Goal: Task Accomplishment & Management: Manage account settings

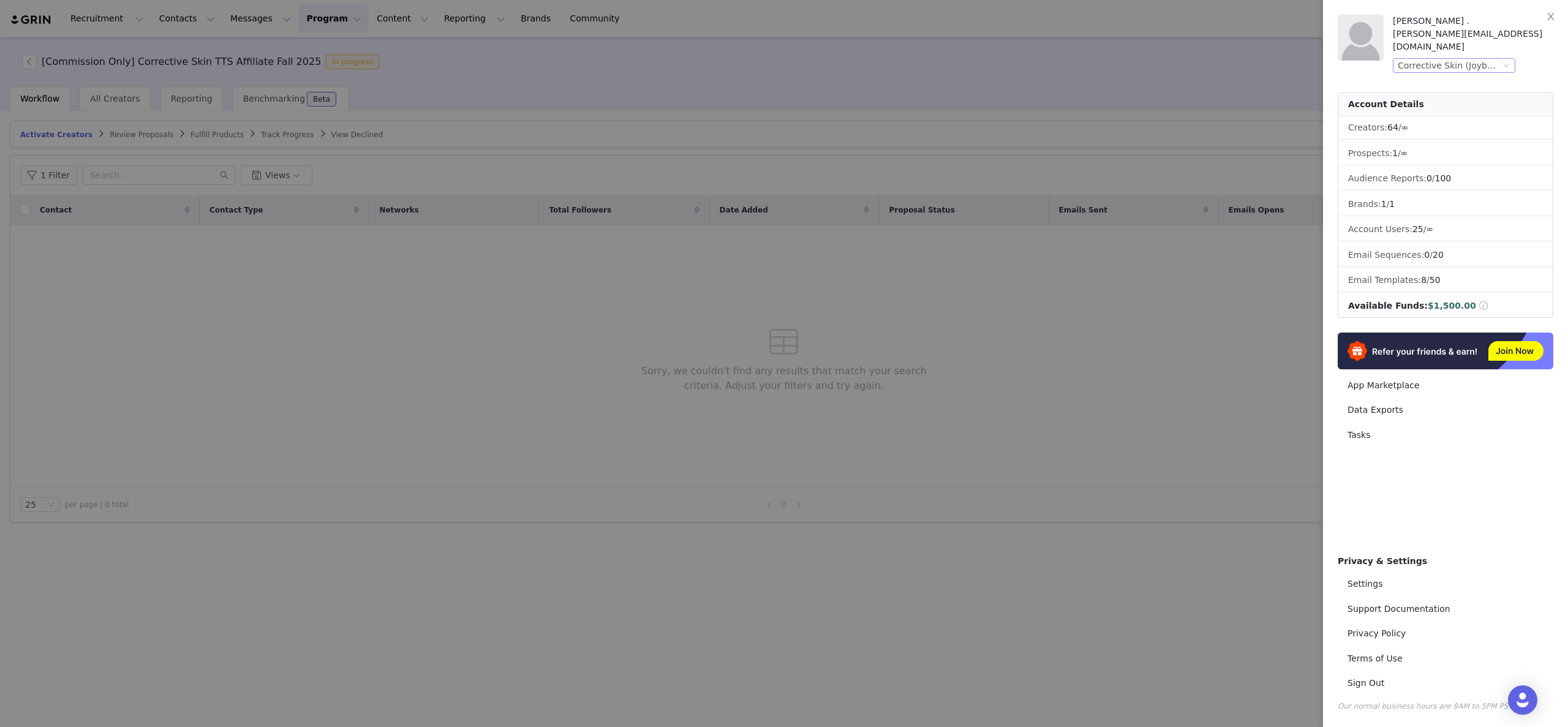
click at [1491, 59] on div "Corrective Skin (Joybyte)" at bounding box center [1448, 65] width 102 height 14
click at [1455, 158] on li "Cypher Energy (Joybyte)" at bounding box center [1478, 161] width 171 height 20
click at [1076, 313] on div at bounding box center [784, 364] width 1568 height 727
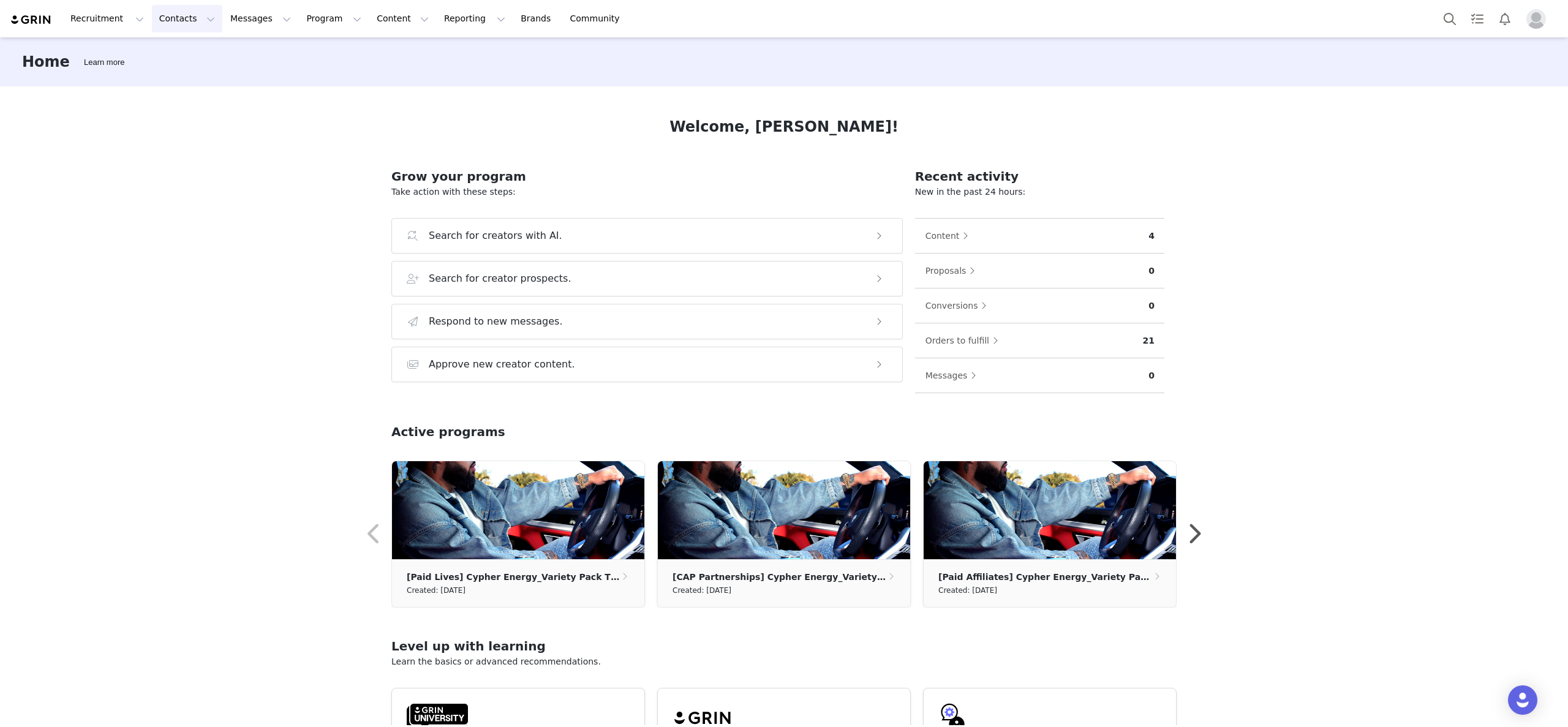
click at [184, 25] on button "Contacts Contacts" at bounding box center [187, 19] width 70 height 27
click at [194, 73] on div "Prospects" at bounding box center [192, 77] width 82 height 13
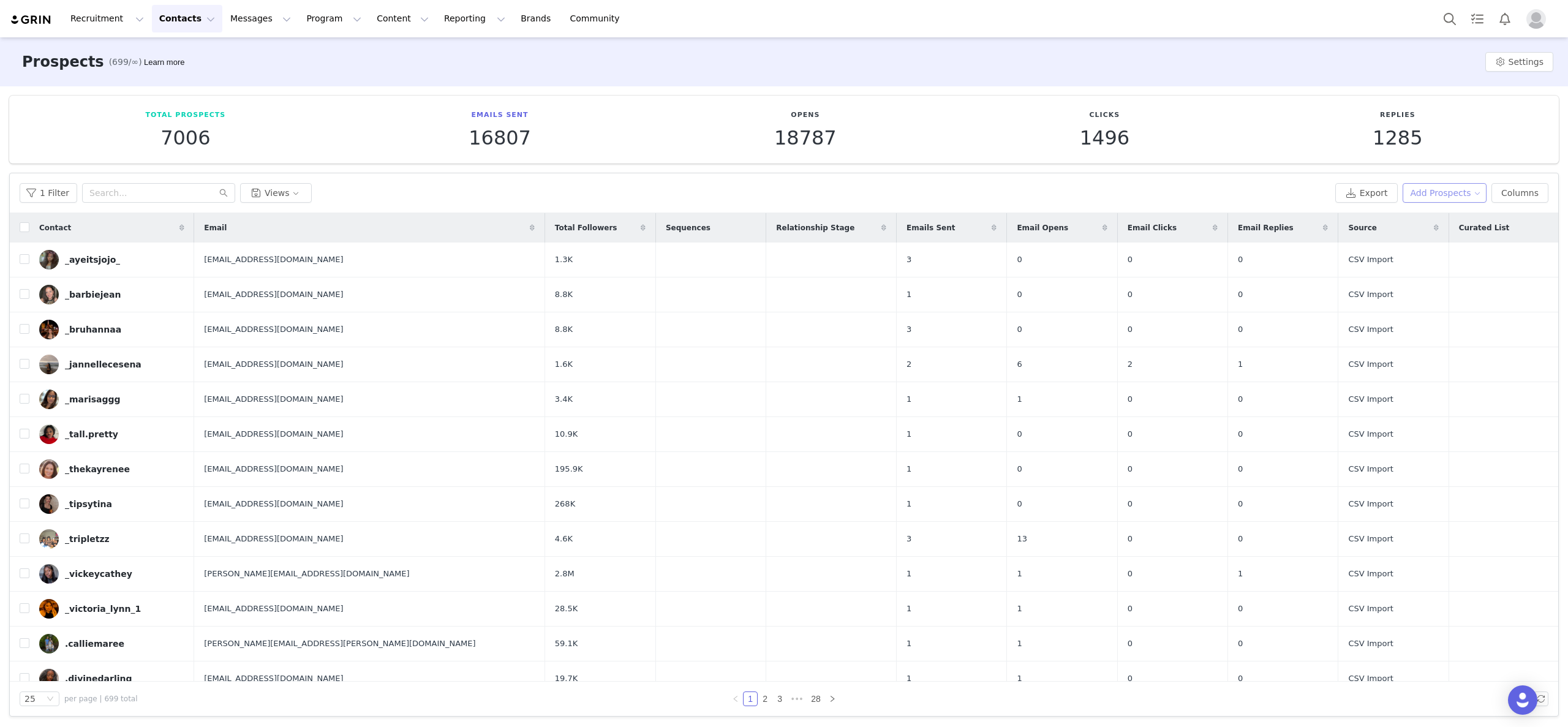
drag, startPoint x: 1446, startPoint y: 188, endPoint x: 1449, endPoint y: 199, distance: 11.4
click at [1446, 188] on button "Add Prospects" at bounding box center [1445, 193] width 85 height 20
click at [1444, 232] on span "Import Prospects" at bounding box center [1440, 236] width 72 height 14
click at [1426, 201] on button "Add Prospects" at bounding box center [1445, 193] width 85 height 20
click at [1433, 223] on li "Add a Prospect" at bounding box center [1433, 218] width 102 height 20
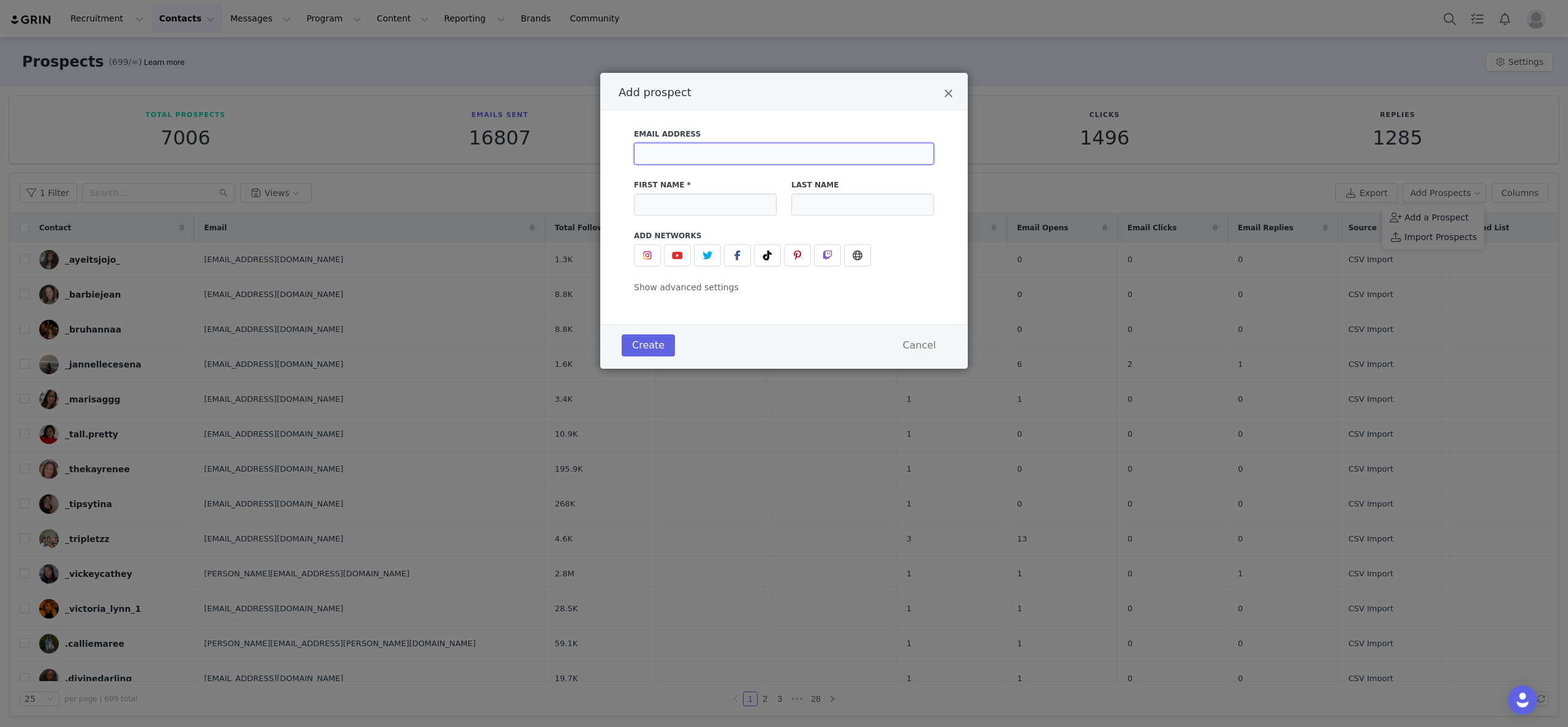
click at [786, 158] on input "Add prospect" at bounding box center [784, 154] width 300 height 22
paste input "ethanlewisagency@gmail.com"
type input "ethanlewisagency@gmail.com"
click at [750, 217] on div "First Name *" at bounding box center [706, 197] width 158 height 51
click at [772, 252] on span "Add prospect" at bounding box center [767, 255] width 15 height 15
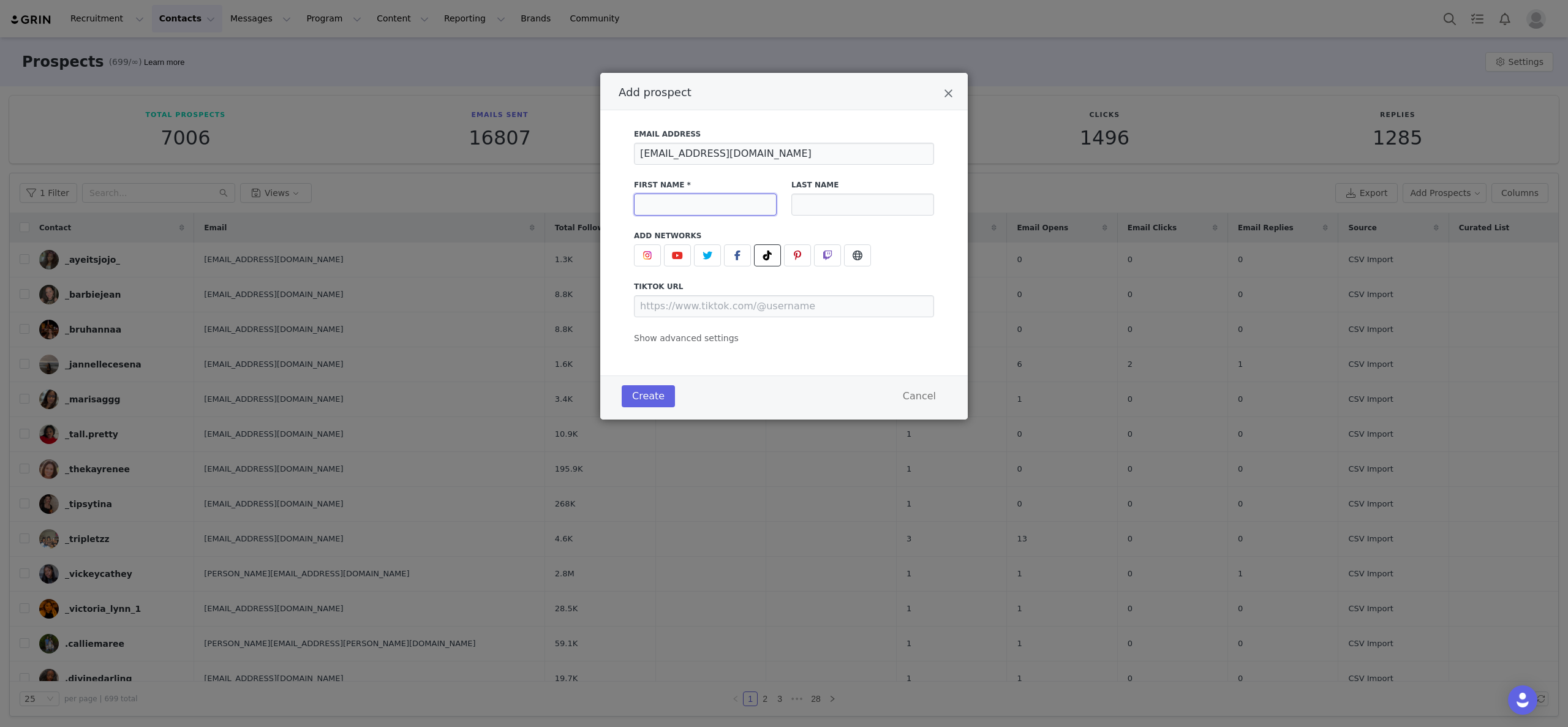
click at [730, 213] on input "Add prospect" at bounding box center [705, 205] width 143 height 22
paste input "wackyskys"
type input "wackyskys"
drag, startPoint x: 791, startPoint y: 312, endPoint x: 741, endPoint y: 336, distance: 55.5
click at [791, 312] on input "Add prospect" at bounding box center [784, 306] width 300 height 22
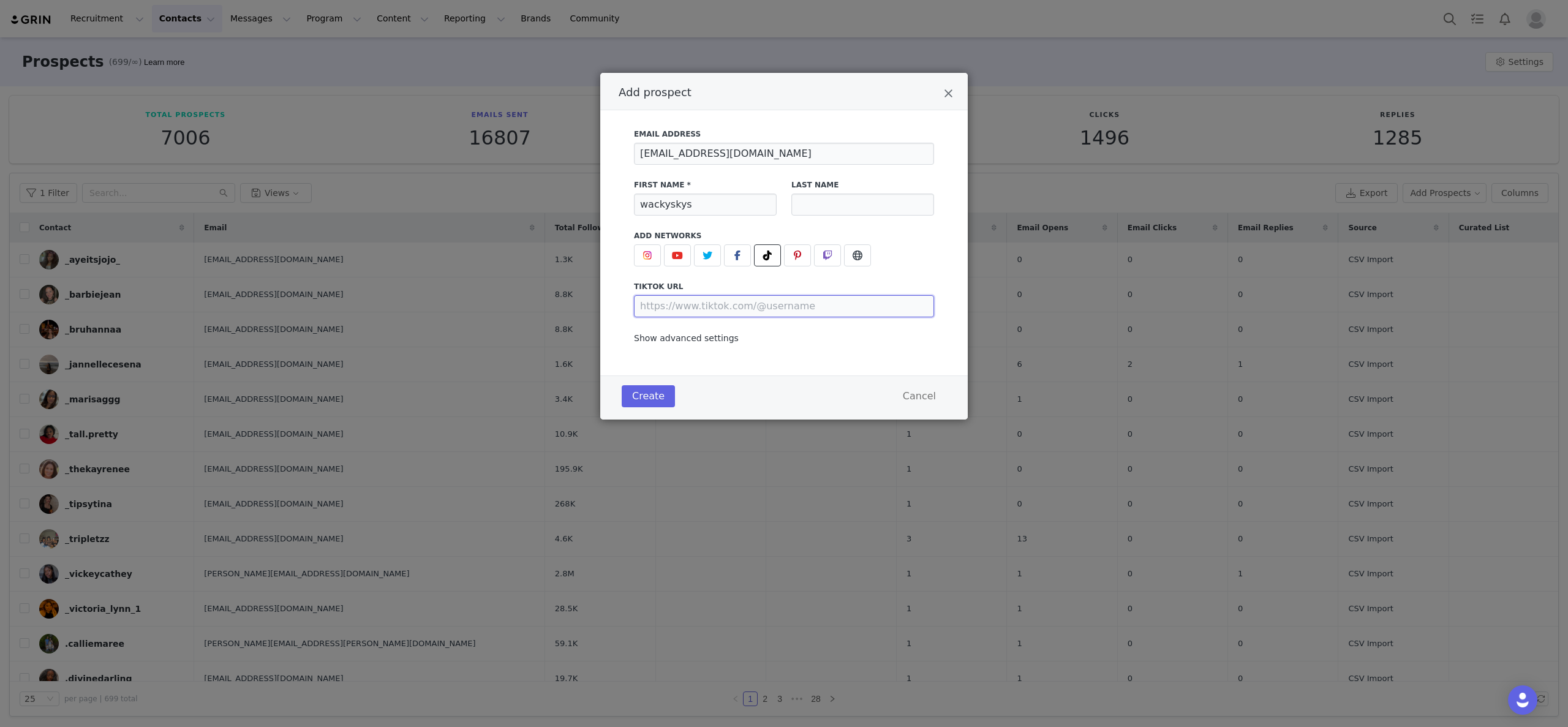
paste input "https://www.tiktok.com/@wackyskys"
type input "https://www.tiktok.com/@wackyskys"
click at [727, 339] on span "Show advanced settings" at bounding box center [686, 337] width 105 height 10
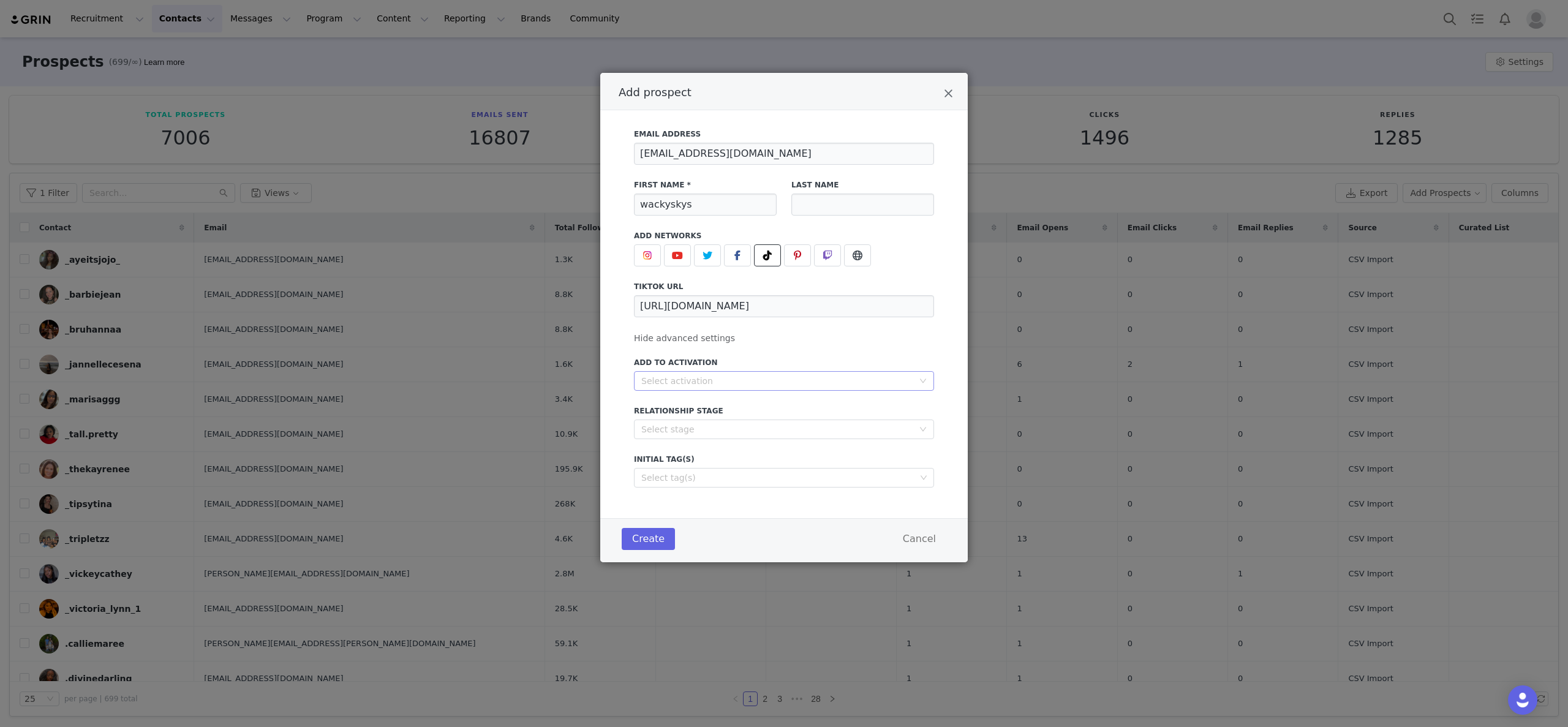
click at [765, 378] on div "Select activation" at bounding box center [777, 380] width 272 height 12
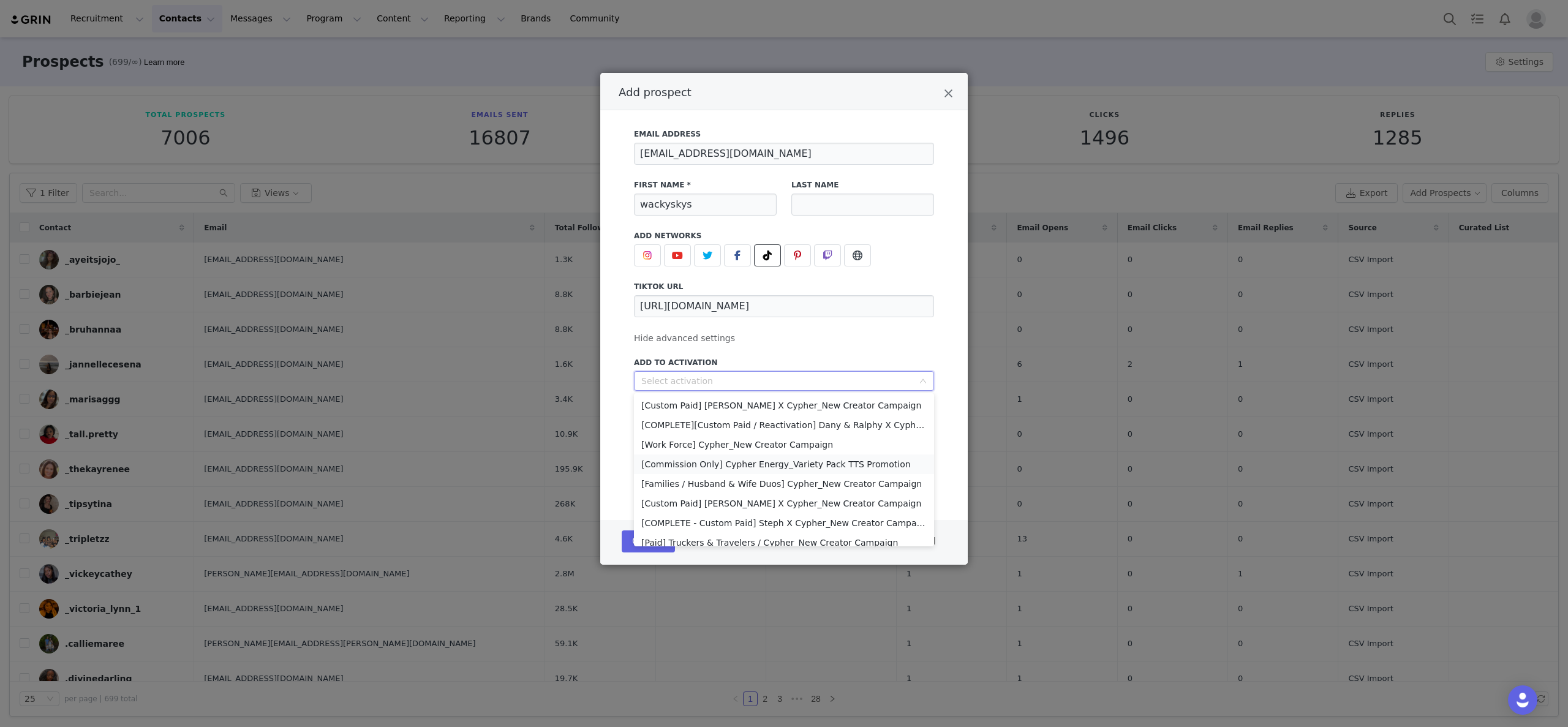
click at [837, 467] on li "[Commission Only] Cypher Energy_Variety Pack TTS Promotion" at bounding box center [784, 464] width 300 height 20
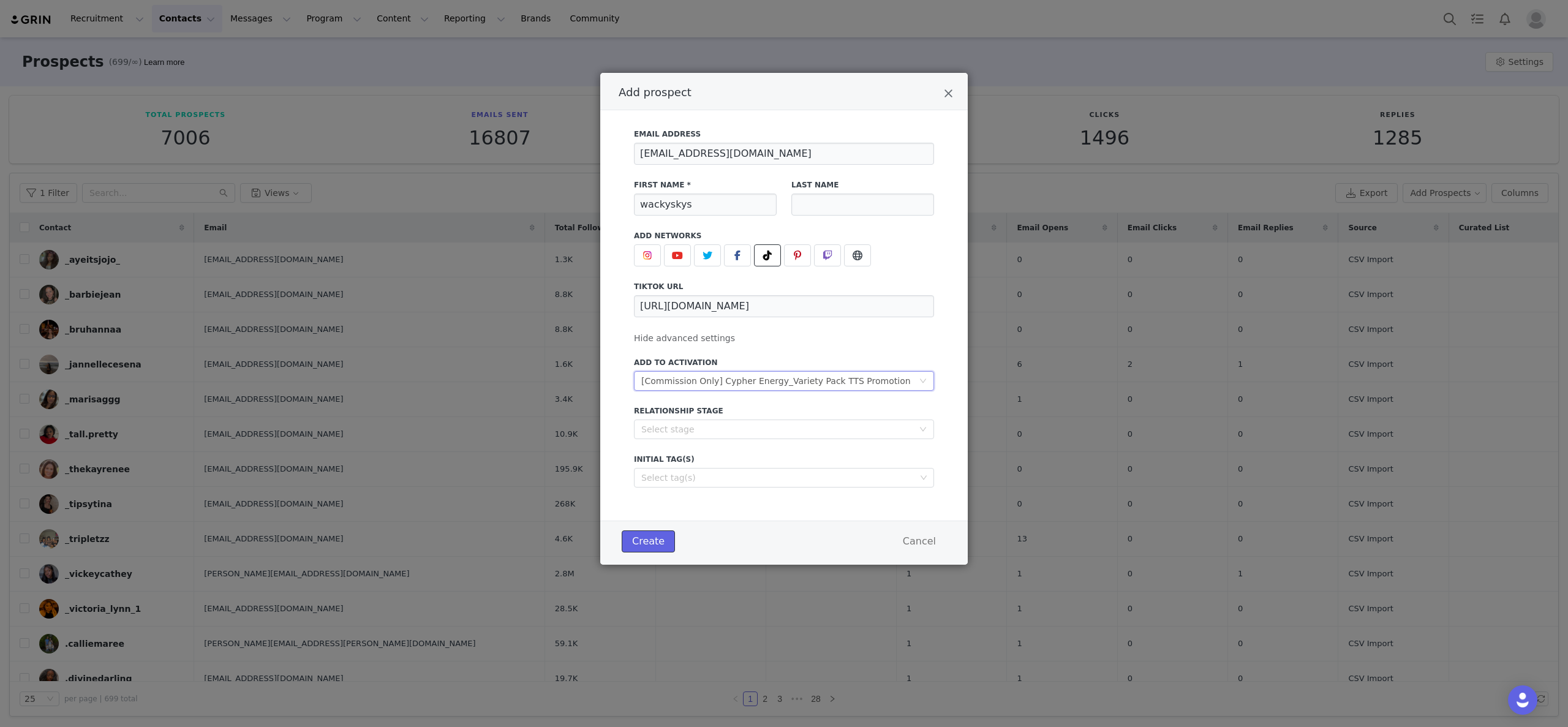
click at [660, 533] on button "Create" at bounding box center [648, 541] width 53 height 22
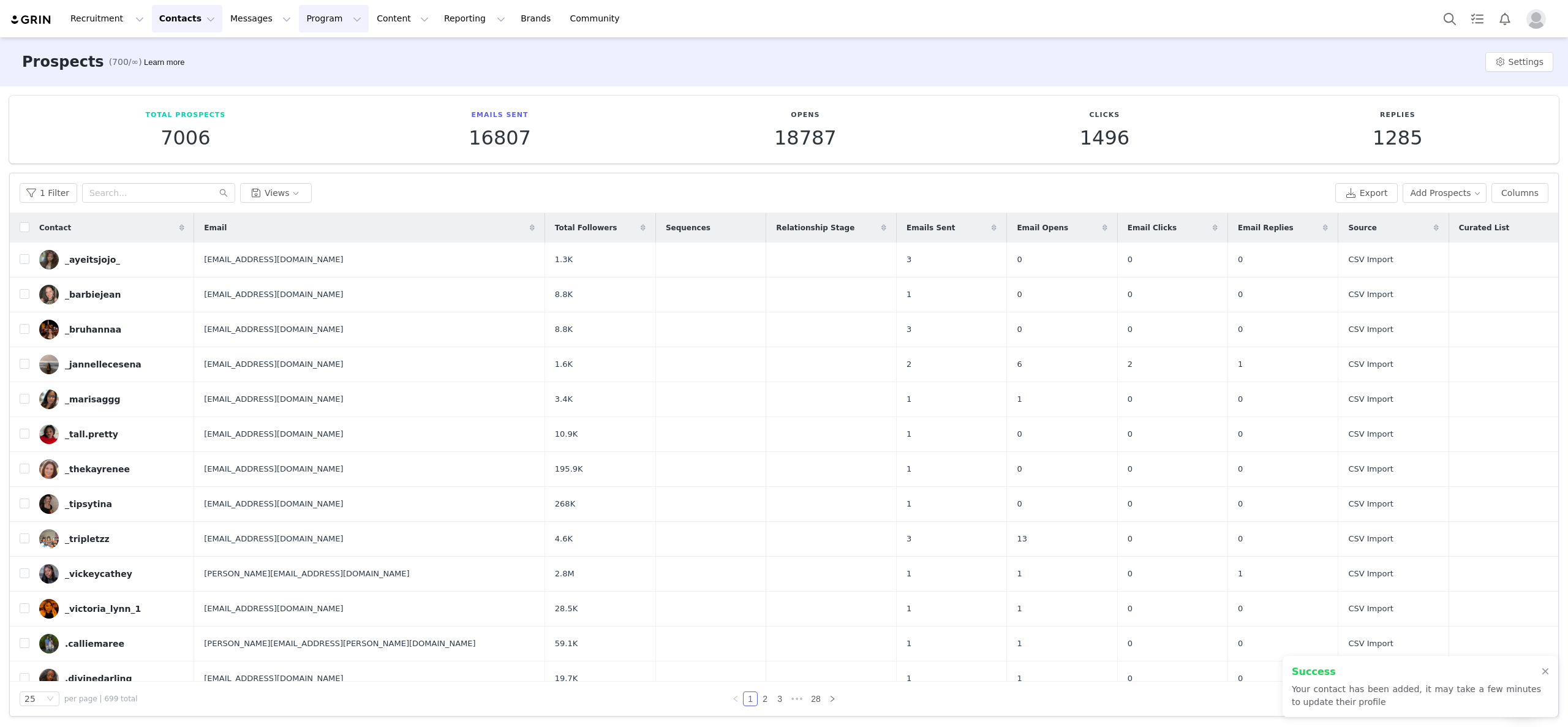
click at [299, 23] on button "Program Program" at bounding box center [334, 19] width 70 height 27
click at [305, 52] on p "Activations" at bounding box center [313, 54] width 47 height 13
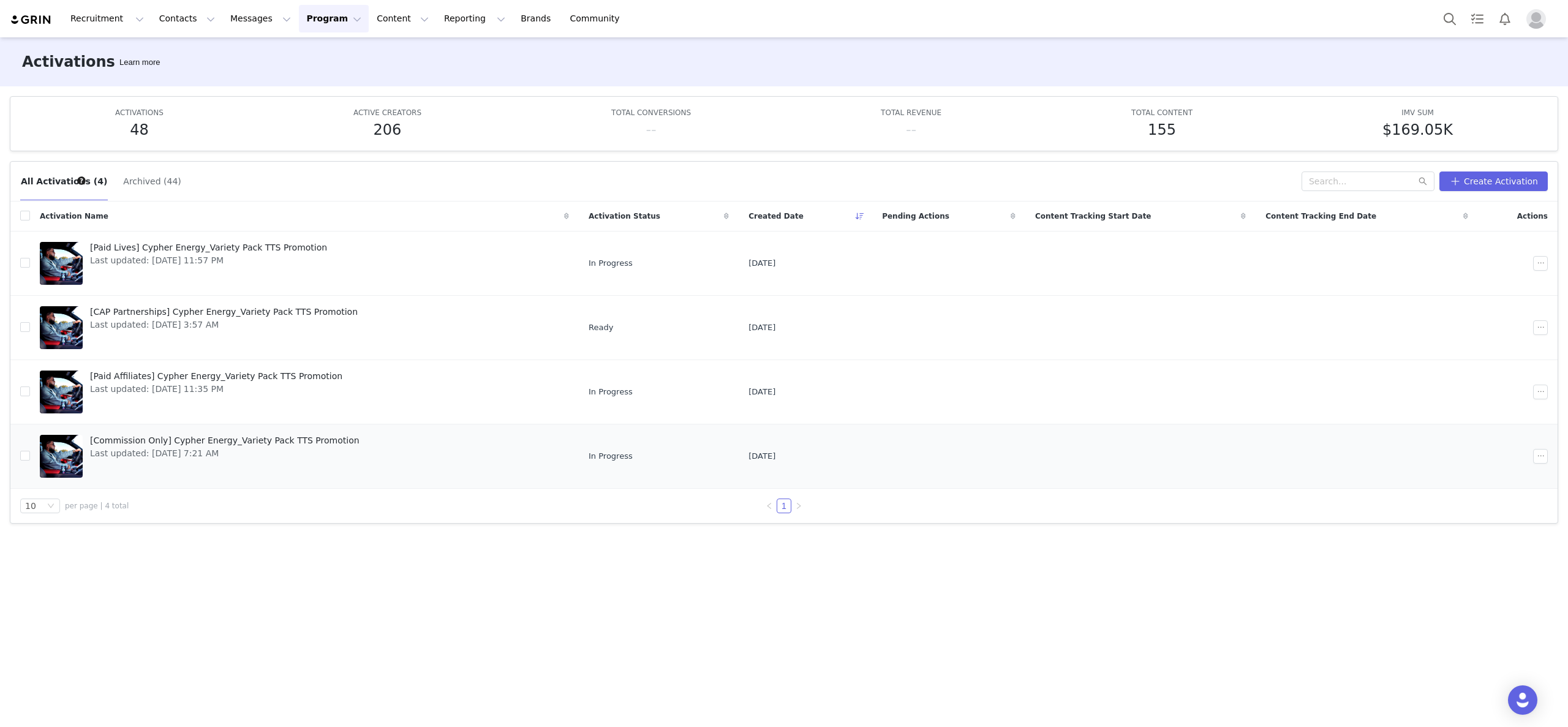
click at [236, 452] on span "Last updated: Aug 5, 2025 7:21 AM" at bounding box center [225, 453] width 270 height 13
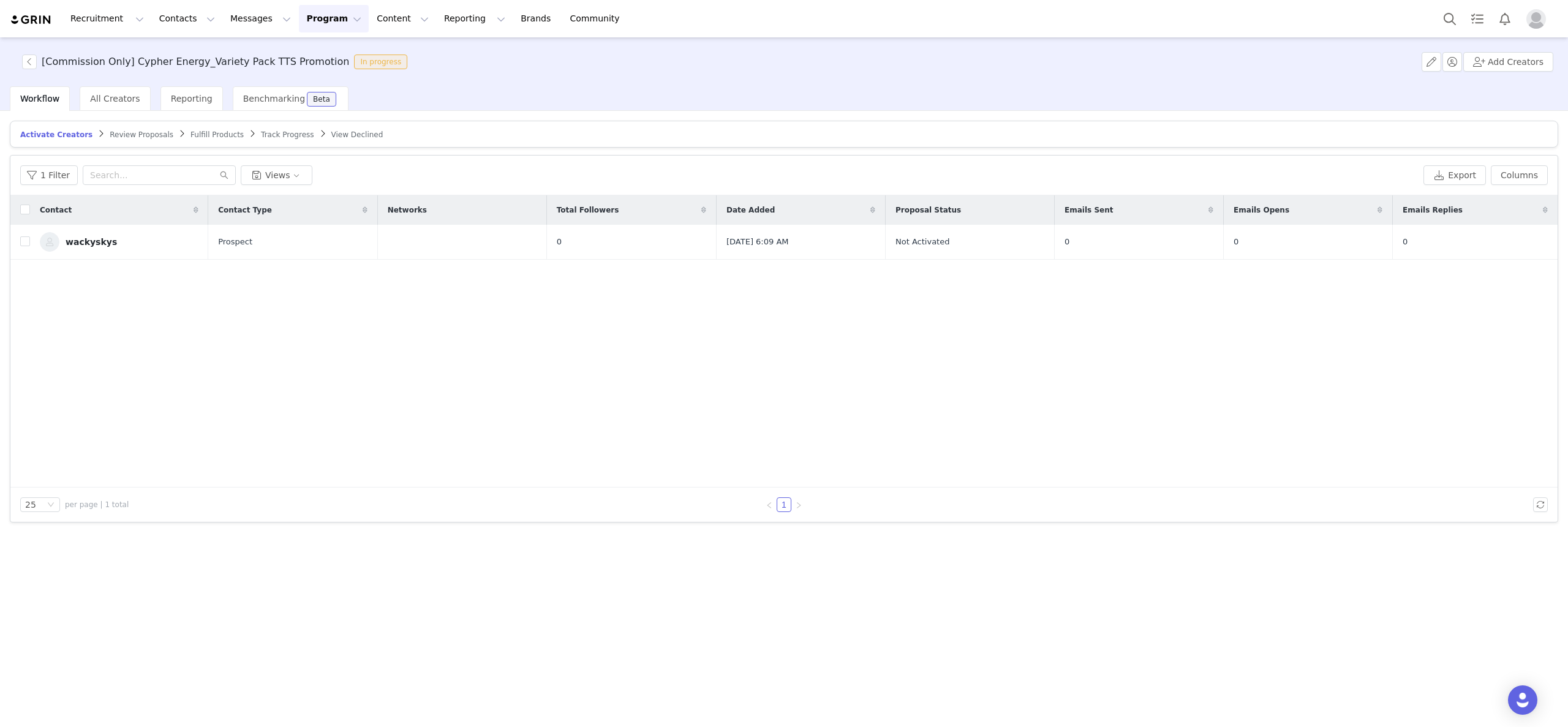
click at [72, 272] on div "Contact Contact Type Networks Total Followers Date Added Proposal Status Emails…" at bounding box center [784, 341] width 1547 height 292
click at [25, 240] on input "checkbox" at bounding box center [25, 241] width 10 height 10
checkbox input "true"
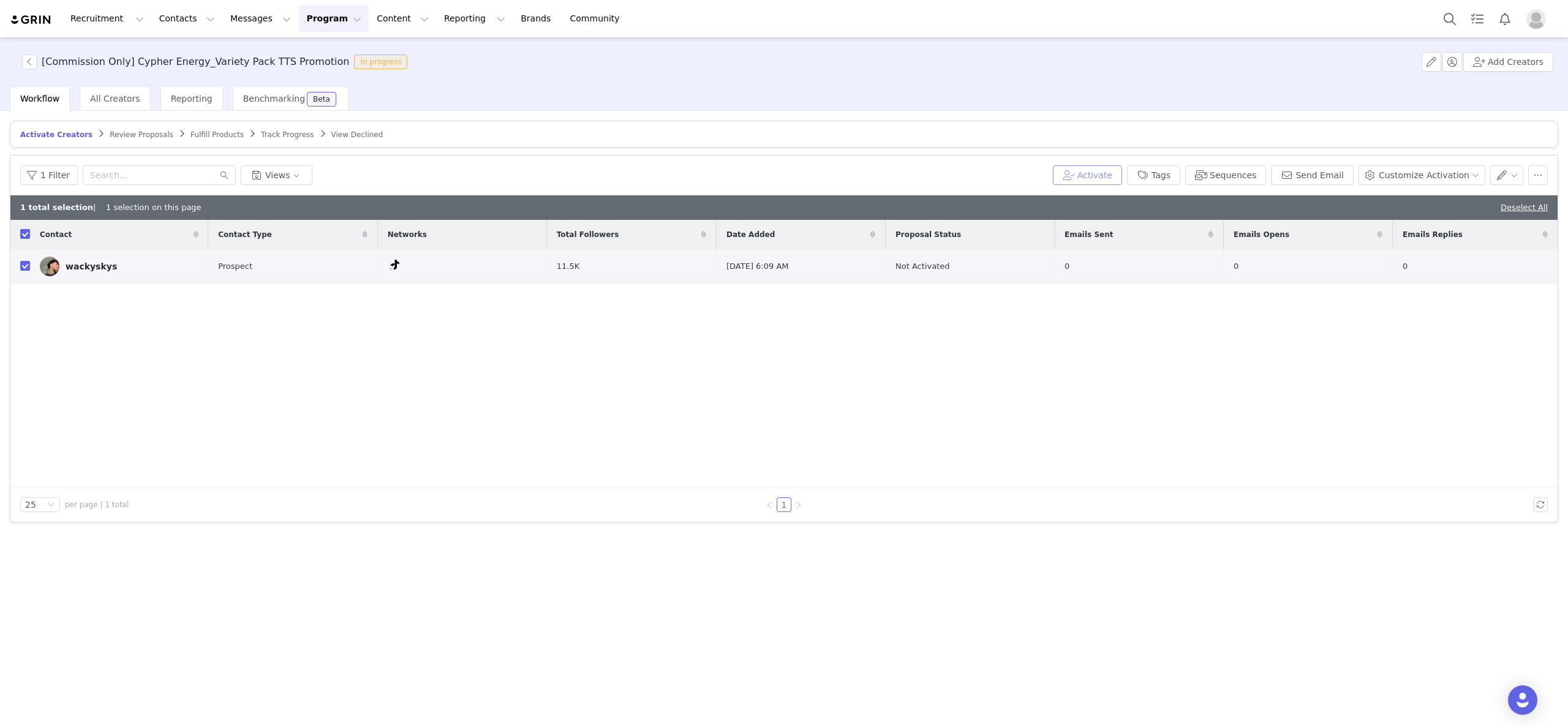
click at [1100, 177] on button "Activate" at bounding box center [1087, 175] width 69 height 20
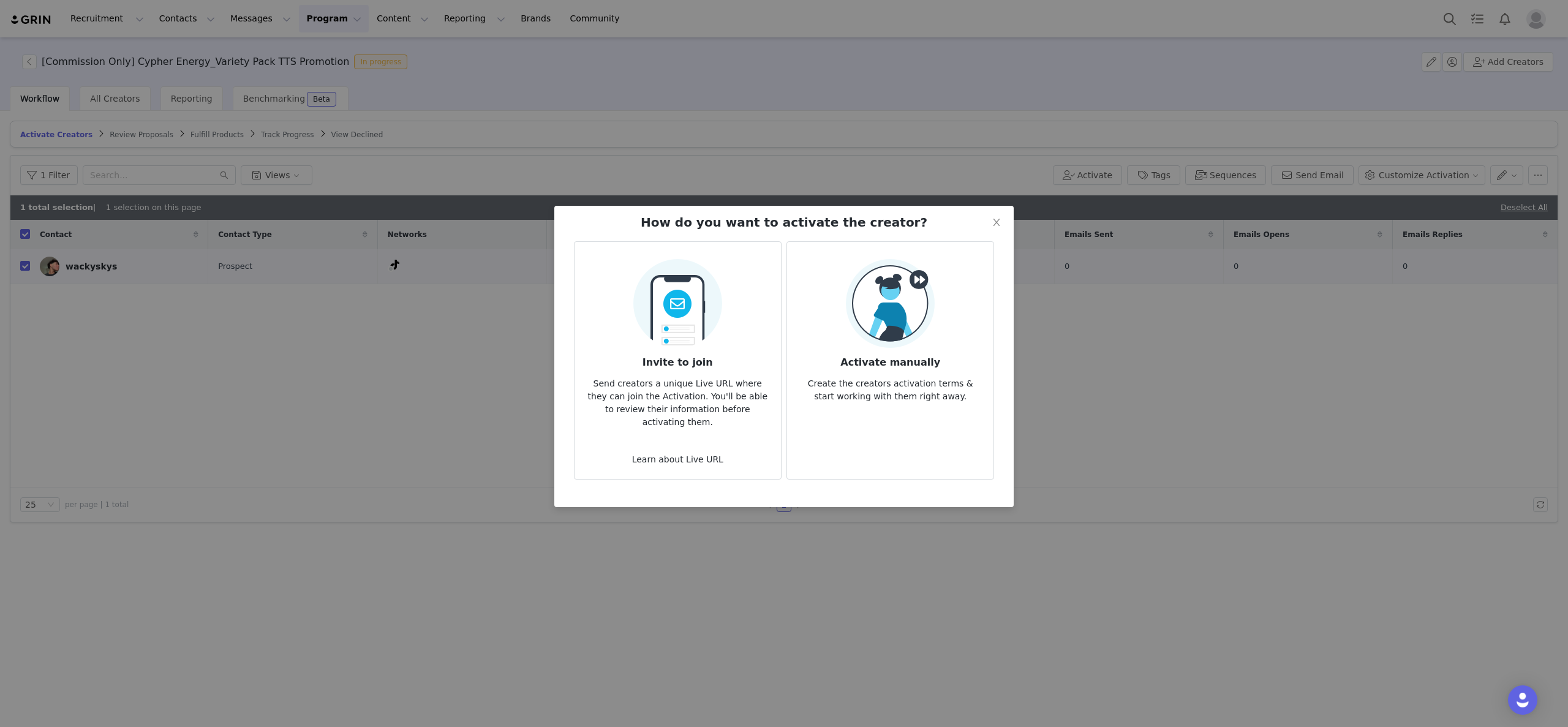
click at [963, 299] on div "Activate manually Create the creators activation terms & start working with the…" at bounding box center [890, 331] width 187 height 144
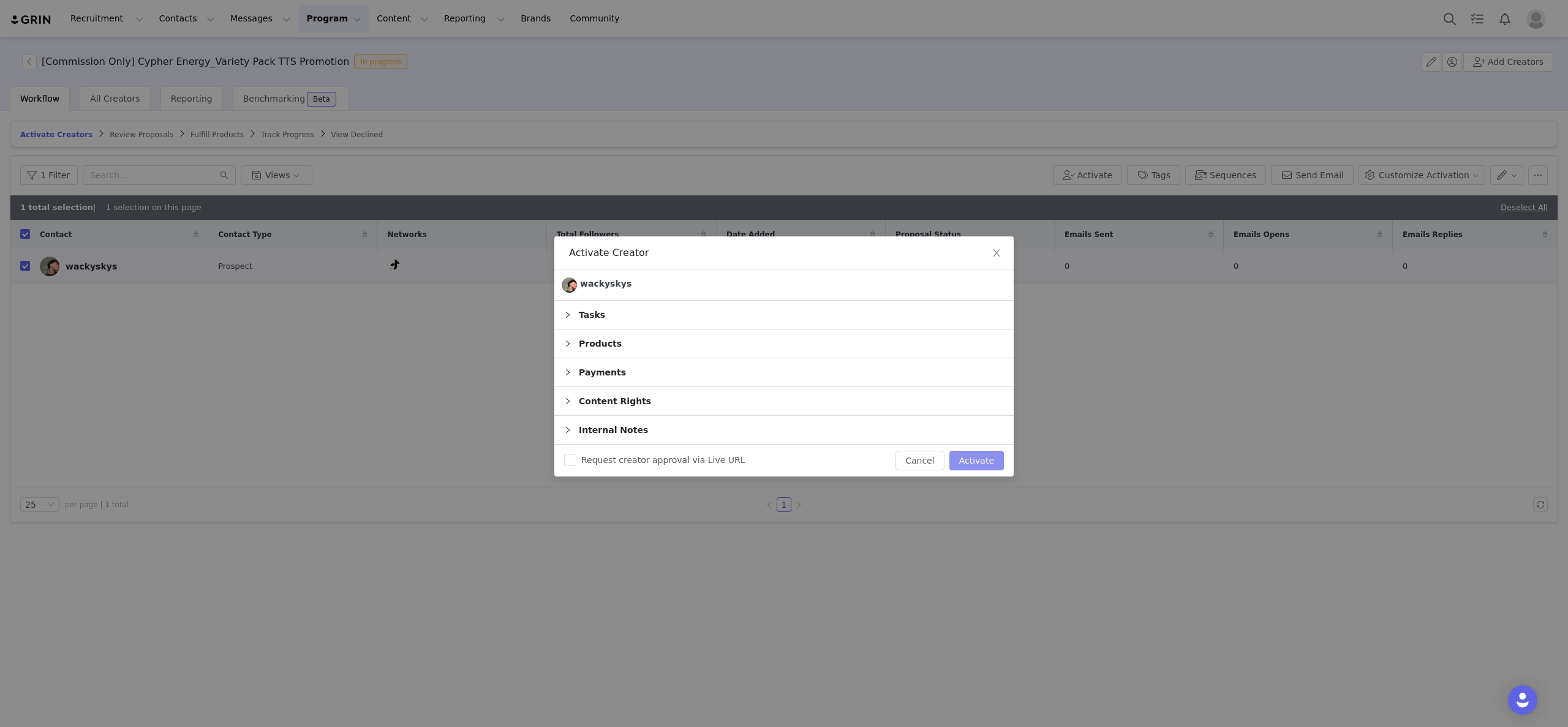
click at [979, 454] on button "Activate" at bounding box center [976, 461] width 55 height 20
checkbox input "false"
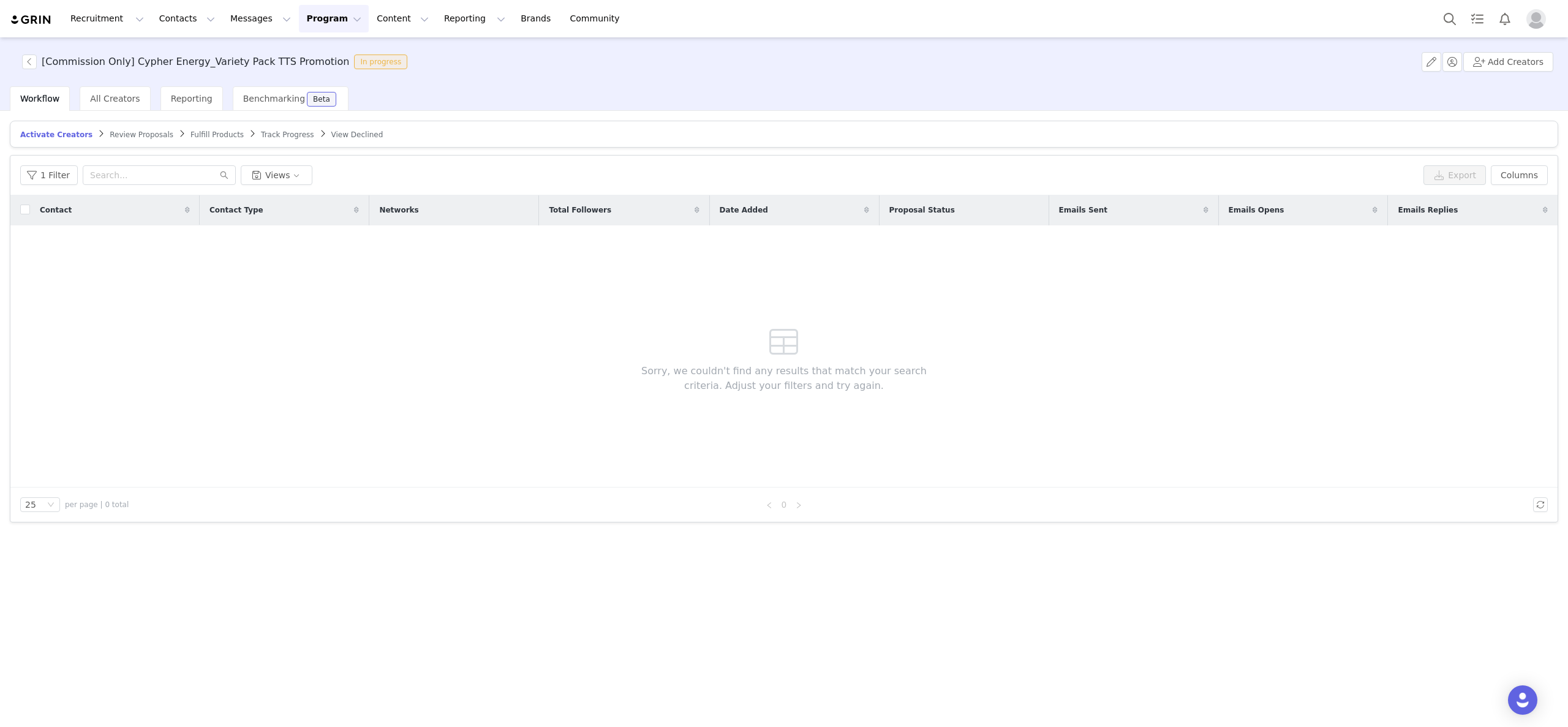
click at [261, 139] on div "Track Progress" at bounding box center [287, 134] width 53 height 10
click at [261, 130] on span "Track Progress" at bounding box center [287, 134] width 53 height 8
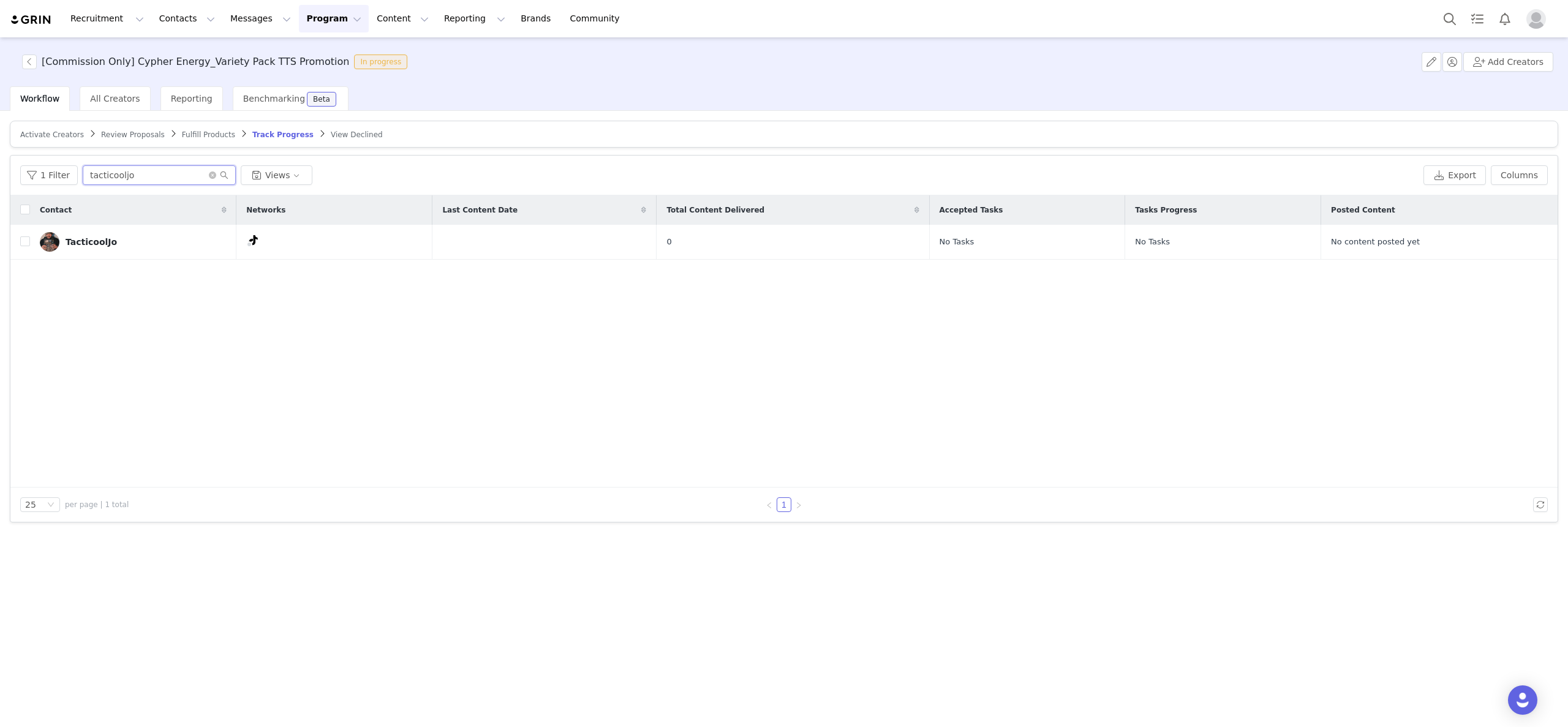
click at [188, 178] on input "tacticooljo" at bounding box center [159, 175] width 153 height 20
click at [187, 178] on input "tacticooljo" at bounding box center [159, 175] width 153 height 20
paste input "wifeyleen"
type input "wifeyleen"
click at [220, 177] on icon "icon: search" at bounding box center [224, 175] width 8 height 8
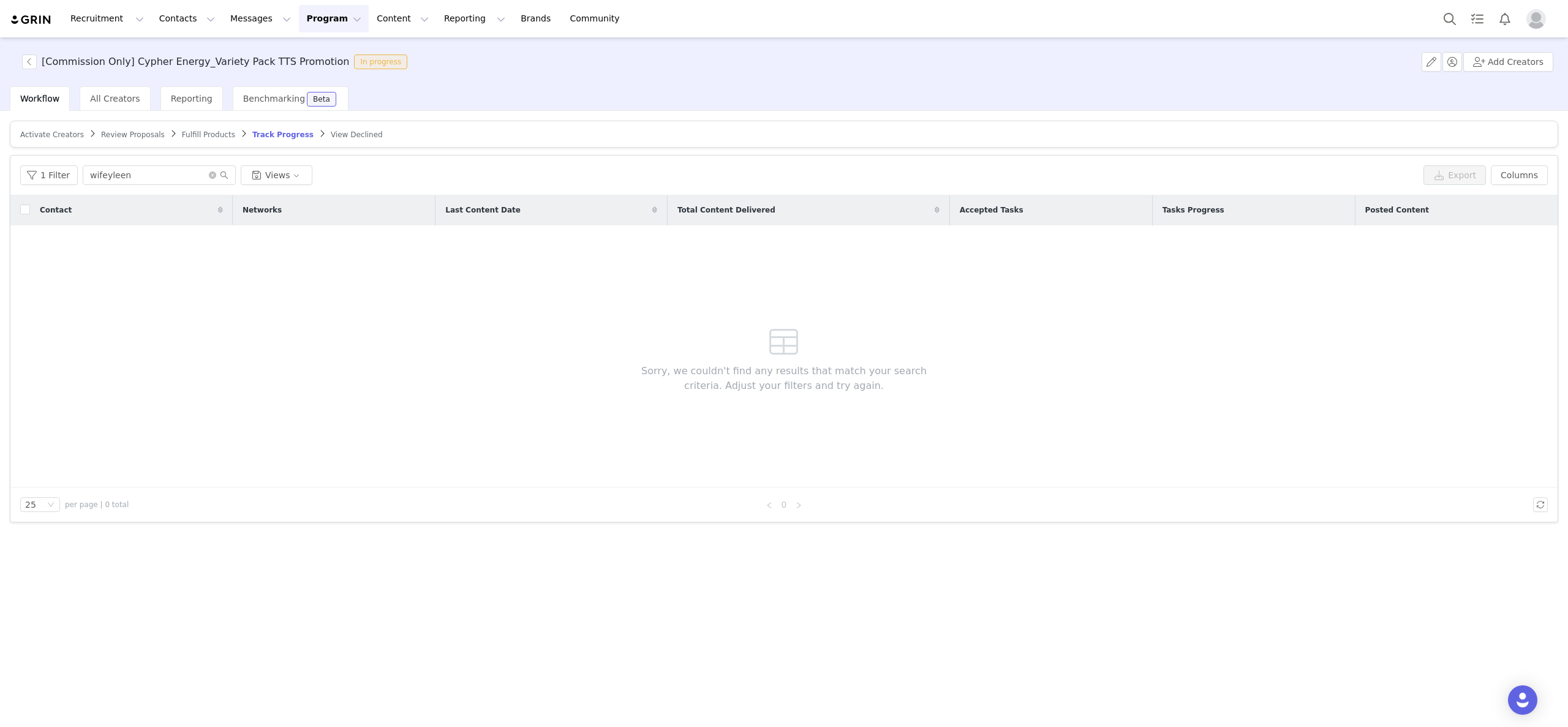
click at [74, 140] on article "Activate Creators Review Proposals Fulfill Products Track Progress View Declined" at bounding box center [784, 134] width 1548 height 27
click at [67, 134] on span "Activate Creators" at bounding box center [52, 134] width 64 height 8
